Goal: Information Seeking & Learning: Learn about a topic

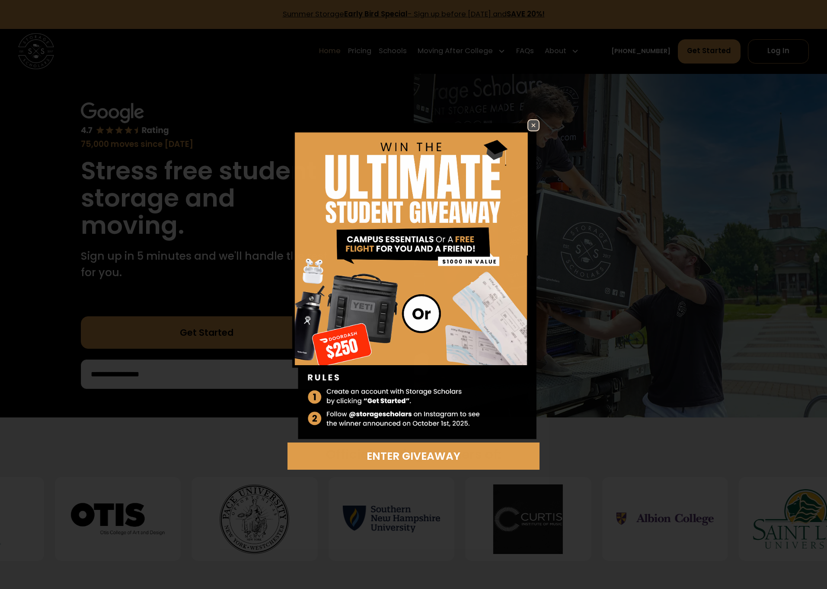
scroll to position [2, 0]
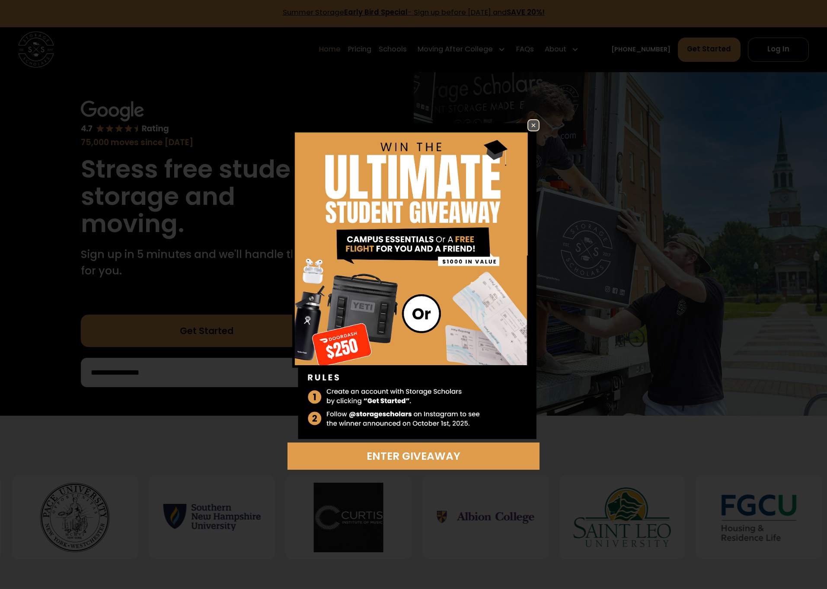
click at [43, 190] on div "Enter Giveaway" at bounding box center [413, 294] width 827 height 589
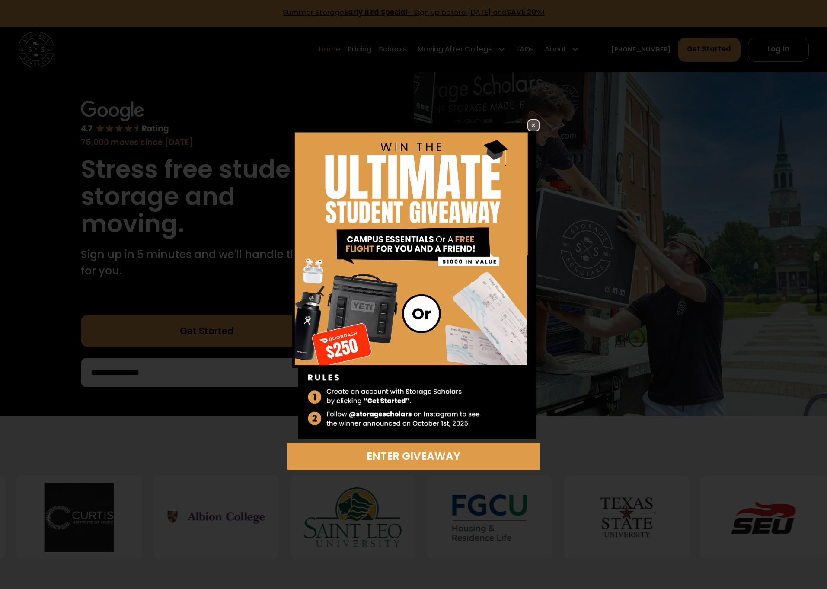
click at [530, 124] on img at bounding box center [533, 125] width 10 height 10
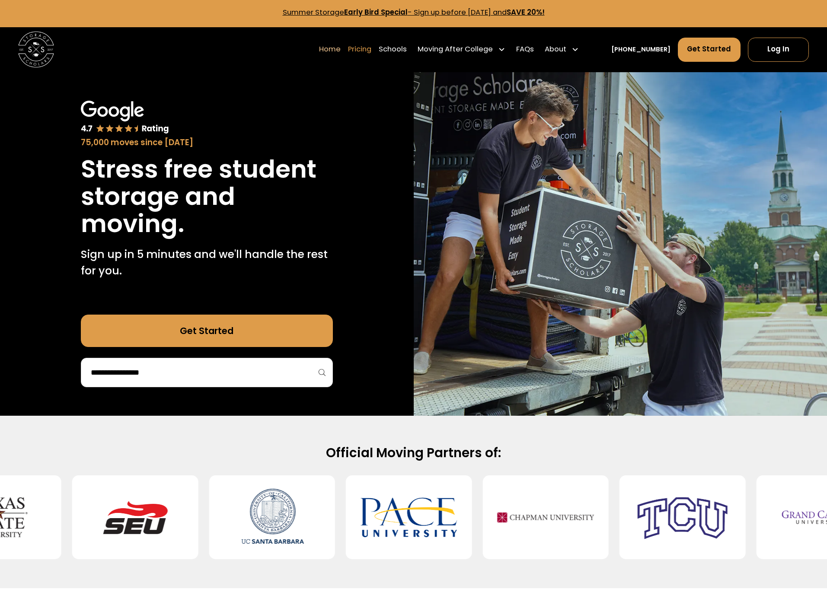
click at [367, 51] on link "Pricing" at bounding box center [359, 49] width 23 height 25
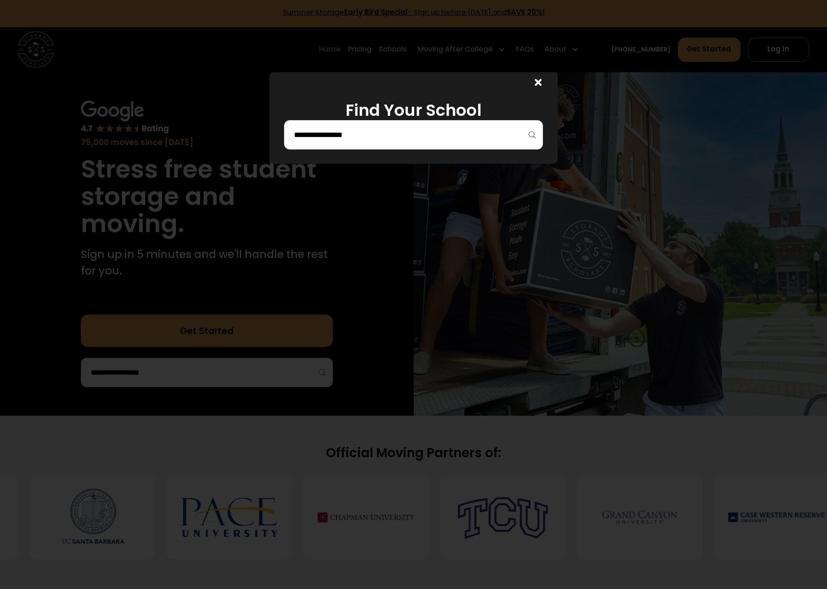
click at [353, 133] on input "search" at bounding box center [413, 134] width 241 height 15
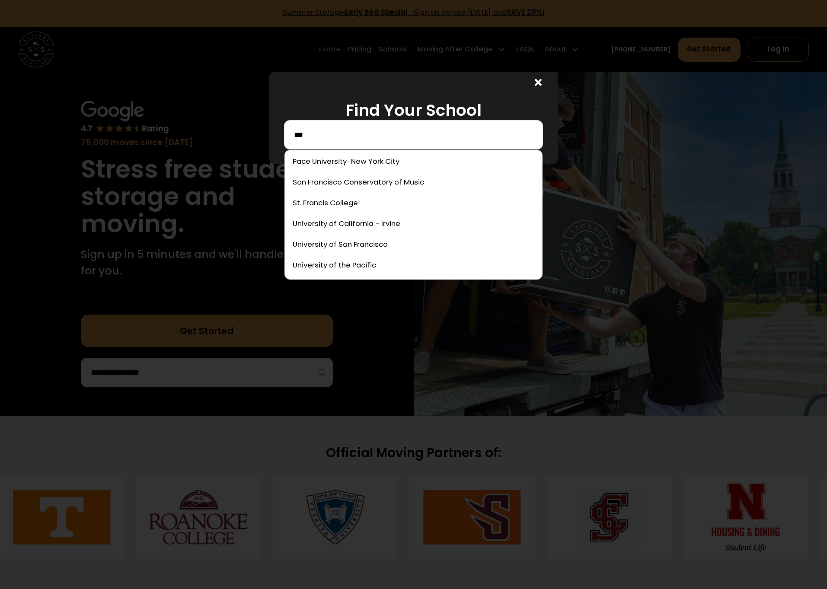
scroll to position [0, 0]
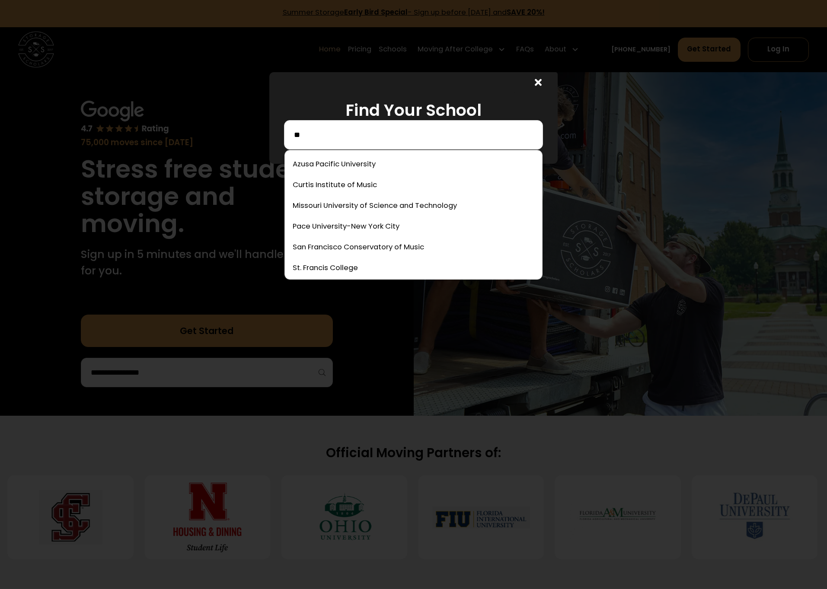
type input "*"
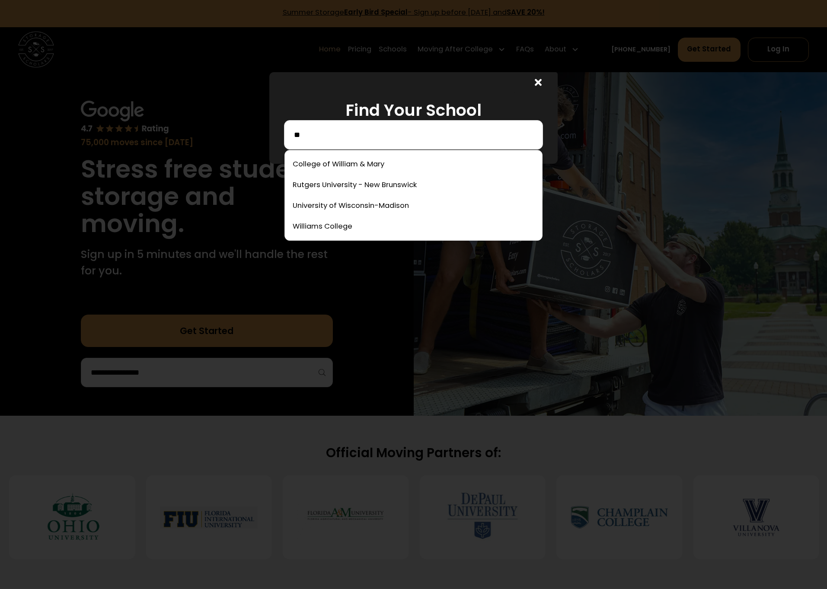
type input "*"
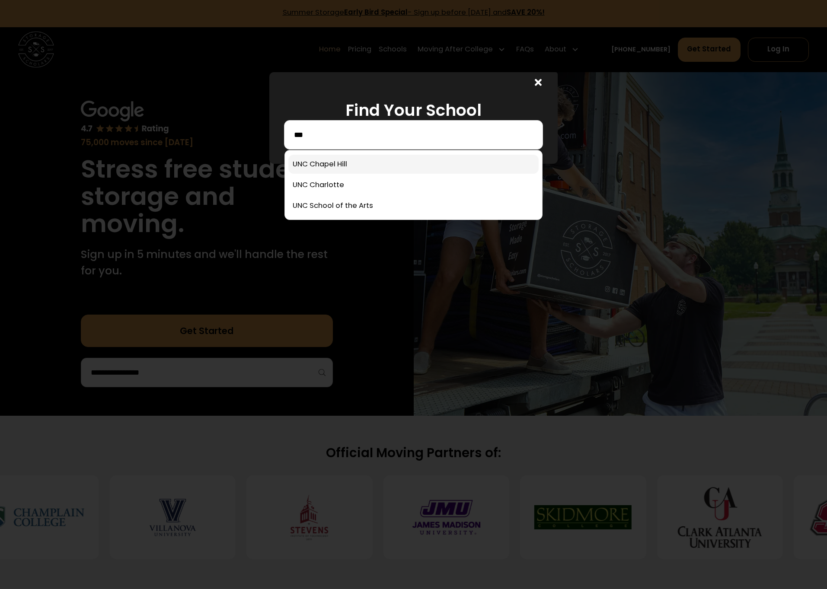
type input "***"
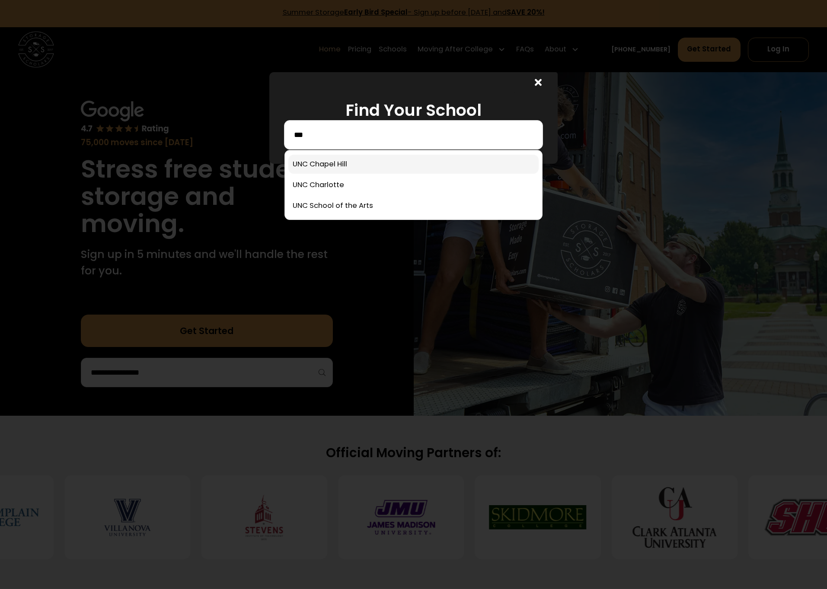
click at [335, 170] on link at bounding box center [413, 164] width 251 height 19
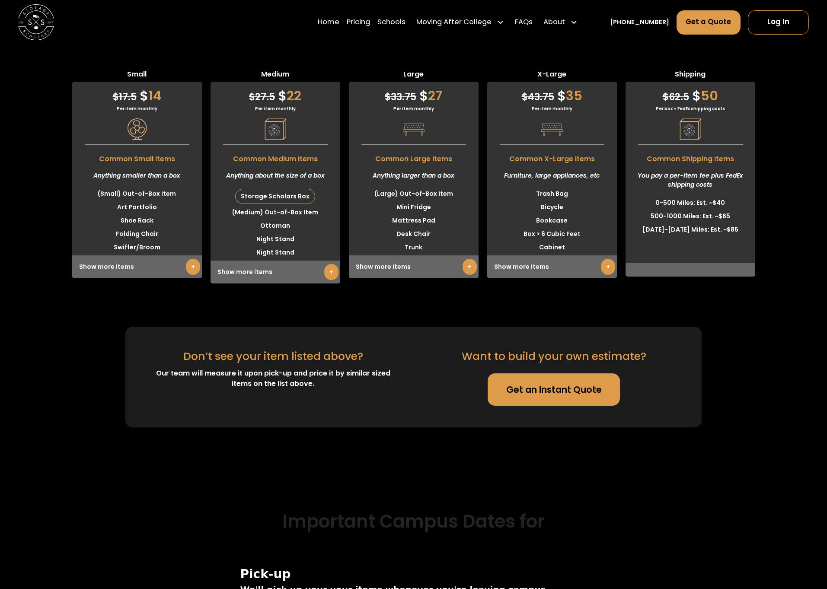
scroll to position [2317, 0]
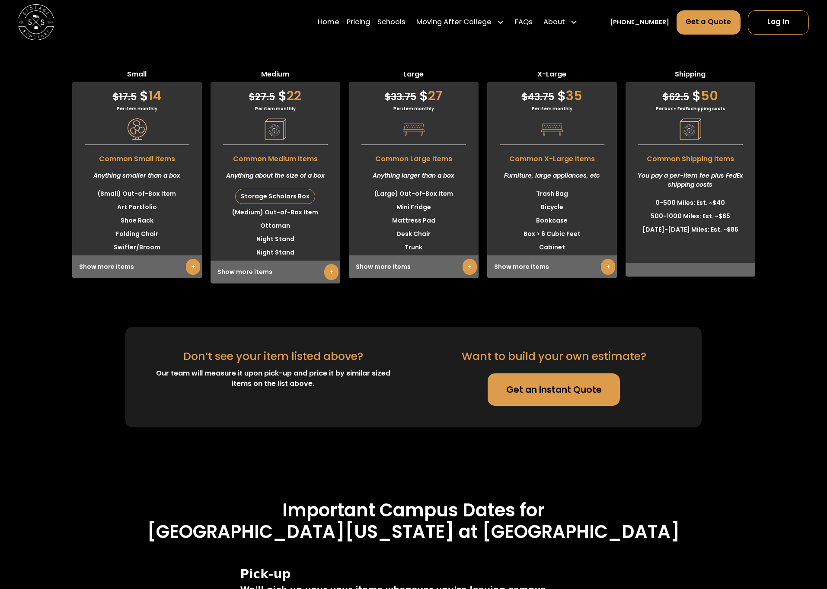
click at [191, 259] on link "+" at bounding box center [193, 267] width 14 height 16
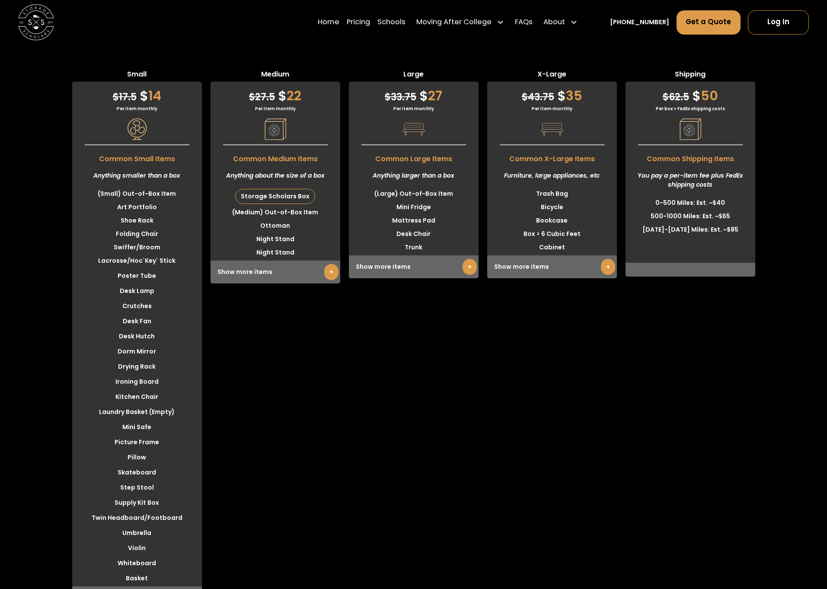
click at [335, 264] on link "+" at bounding box center [331, 272] width 14 height 16
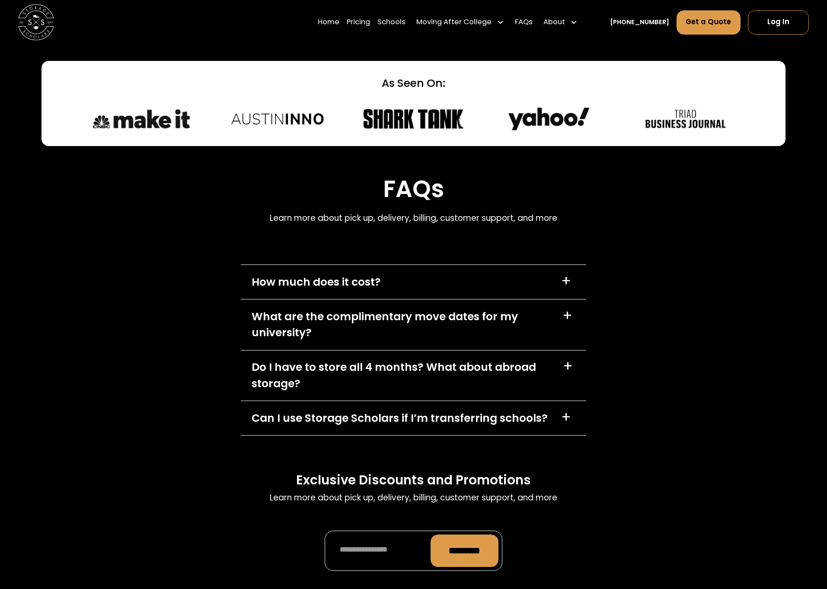
scroll to position [4081, 0]
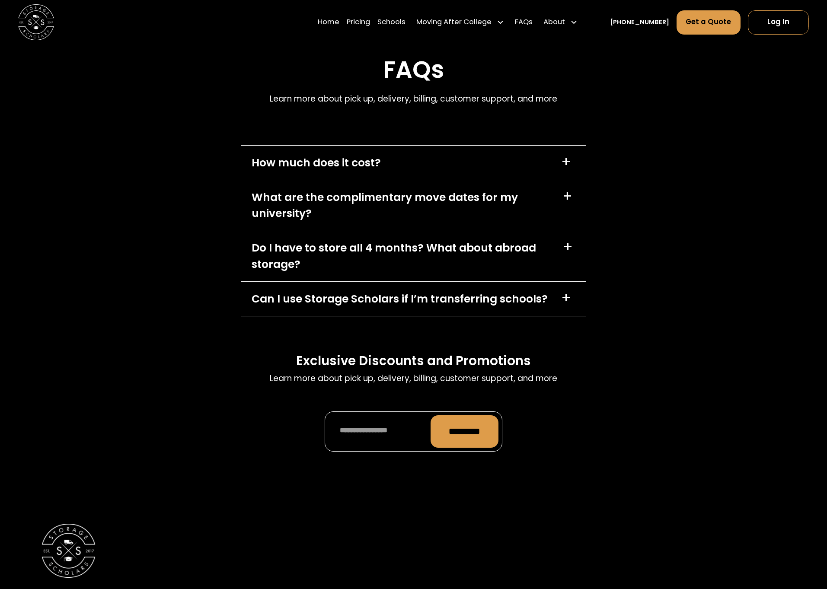
click at [363, 146] on div "How much does it cost? +" at bounding box center [414, 163] width 346 height 34
